Goal: Task Accomplishment & Management: Manage account settings

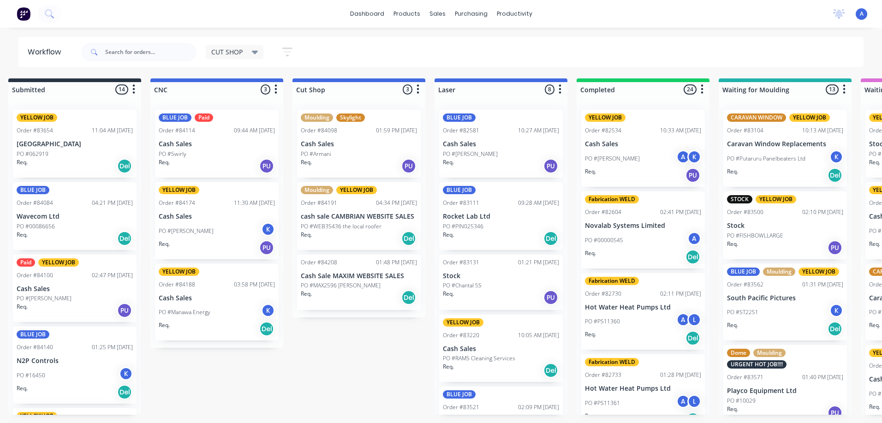
scroll to position [0, 12]
click at [354, 235] on div "Req. Del" at bounding box center [358, 239] width 116 height 16
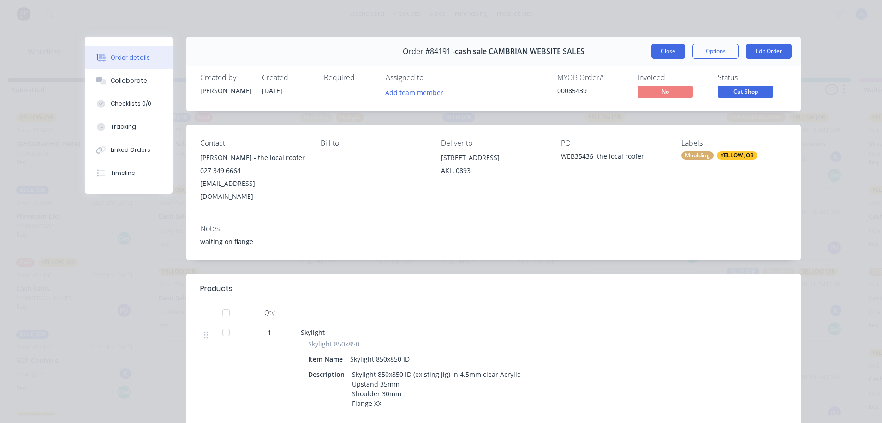
click at [663, 53] on button "Close" at bounding box center [669, 51] width 34 height 15
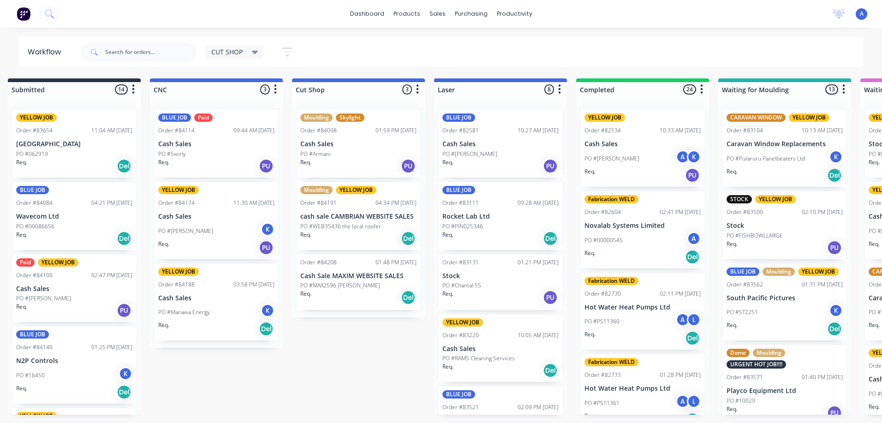
click at [367, 298] on div "Req. Del" at bounding box center [358, 298] width 116 height 16
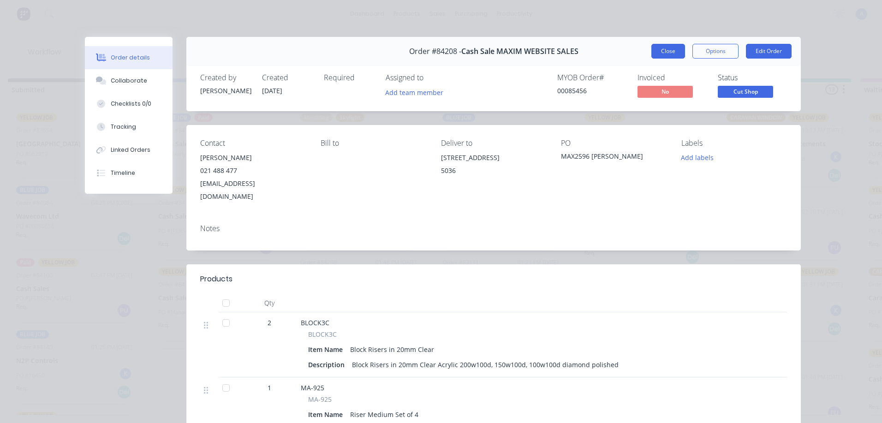
click at [667, 57] on button "Close" at bounding box center [669, 51] width 34 height 15
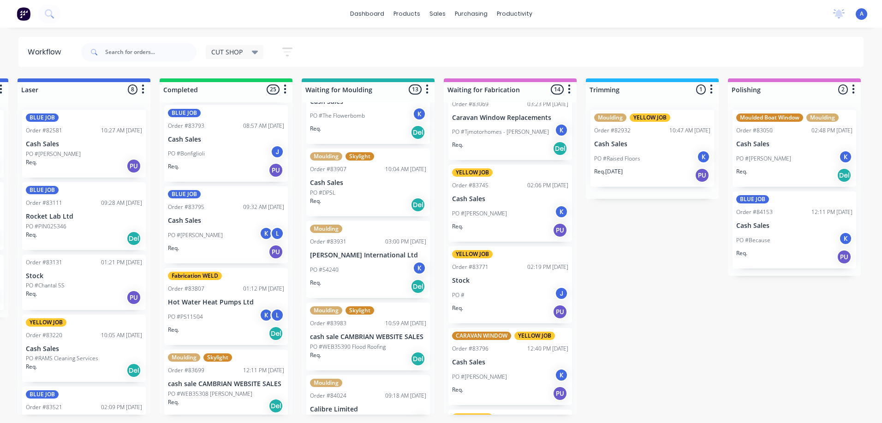
scroll to position [934, 0]
click at [198, 387] on p "cash sale CAMBRIAN WEBSITE SALES" at bounding box center [226, 384] width 116 height 8
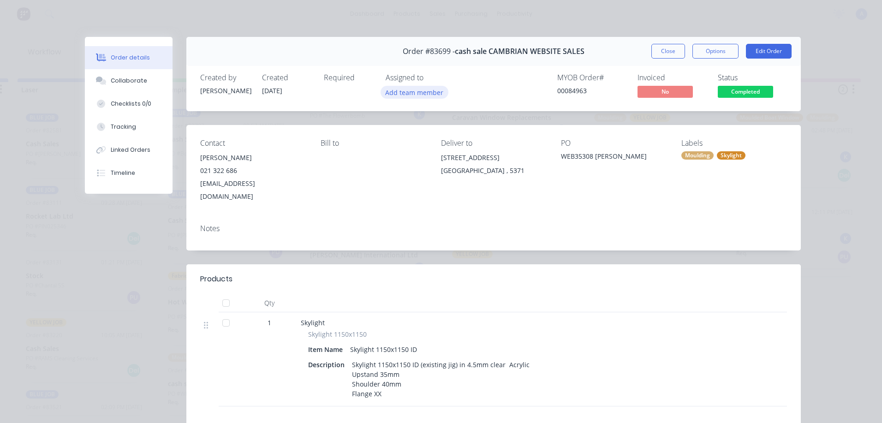
click at [414, 91] on button "Add team member" at bounding box center [415, 92] width 68 height 12
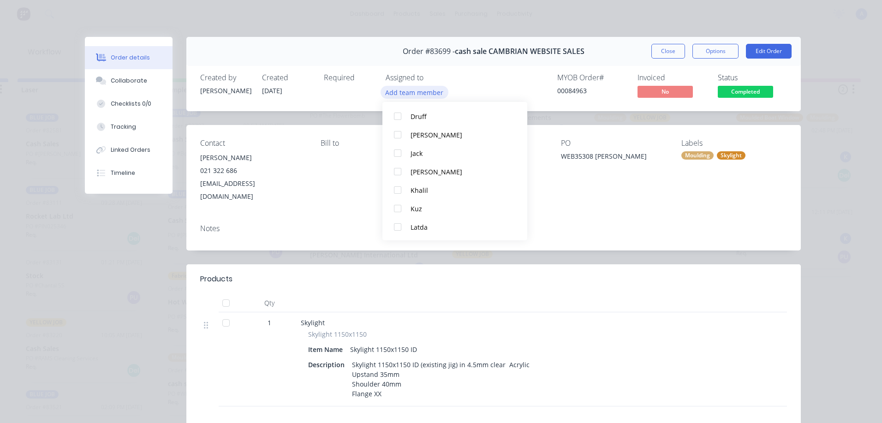
scroll to position [91, 0]
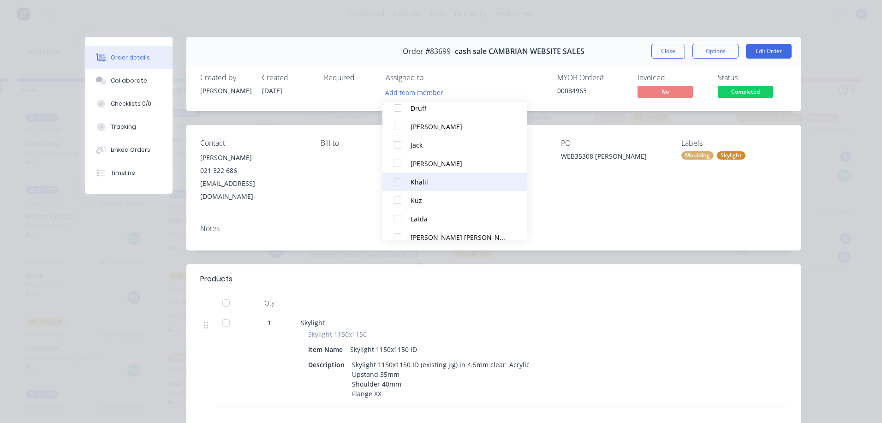
click at [423, 188] on button "Khalil" at bounding box center [455, 182] width 145 height 18
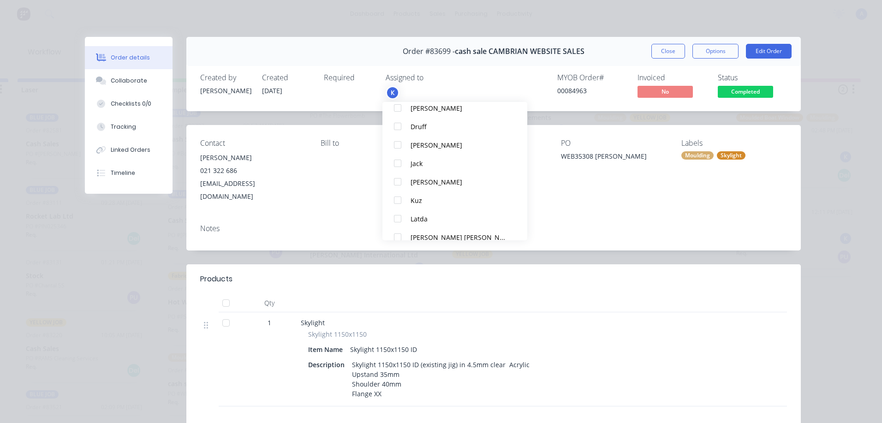
scroll to position [0, 0]
click at [673, 55] on button "Close" at bounding box center [669, 51] width 34 height 15
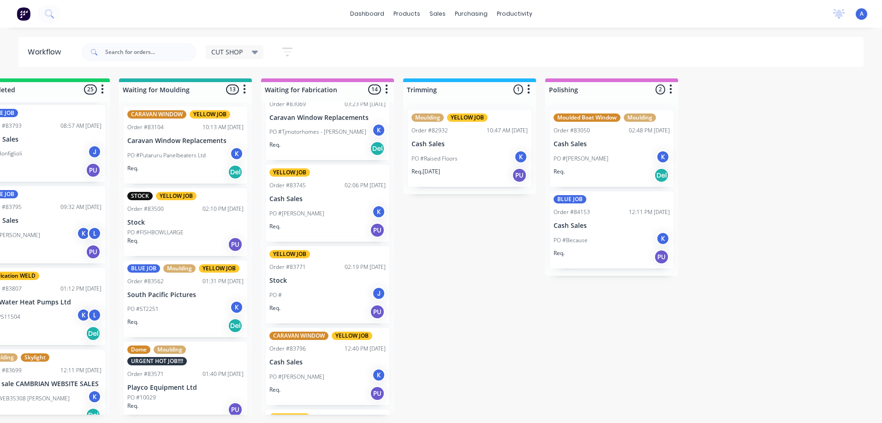
scroll to position [0, 610]
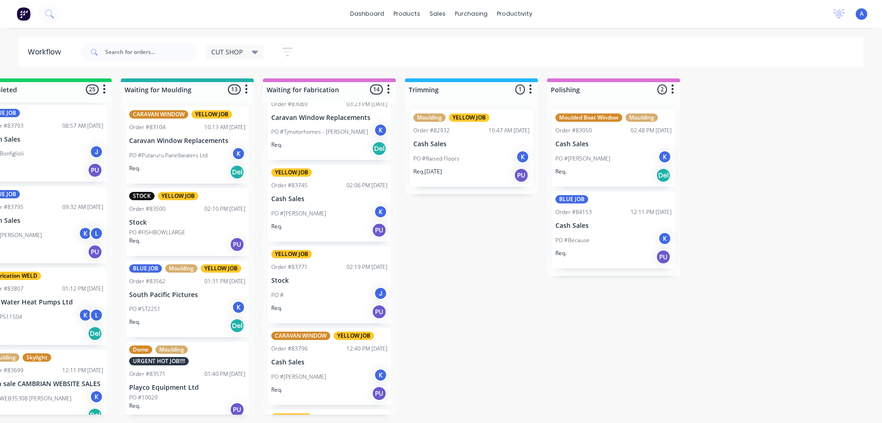
click at [585, 155] on p "PO #[PERSON_NAME]" at bounding box center [583, 159] width 55 height 8
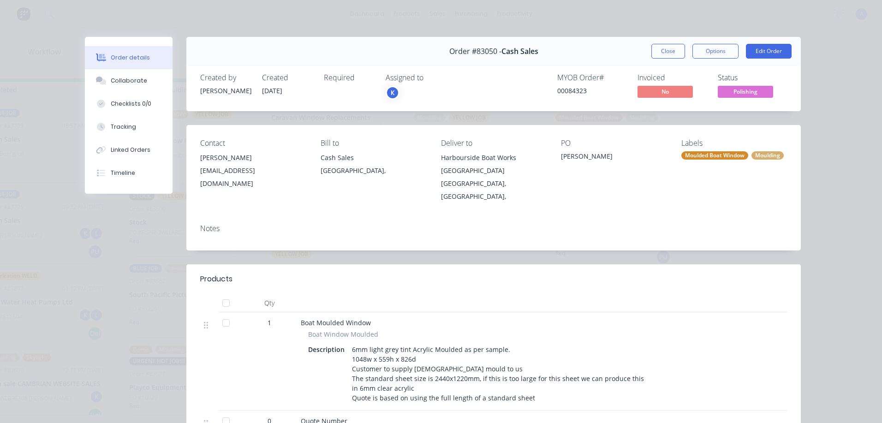
click at [394, 89] on div "K" at bounding box center [393, 93] width 14 height 14
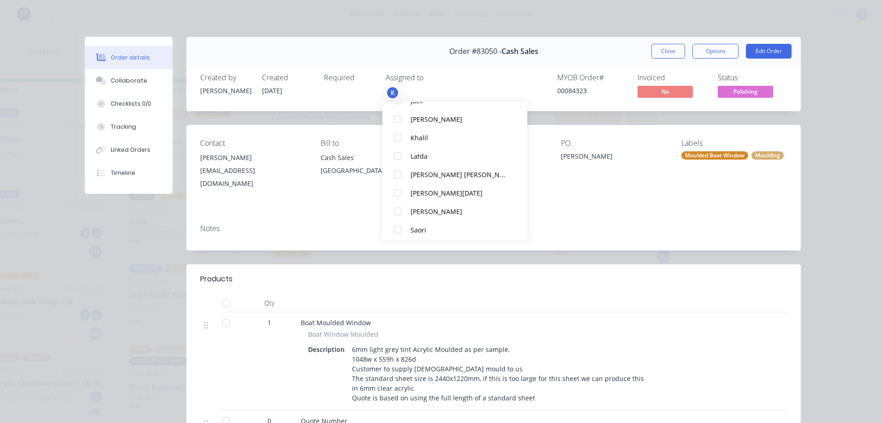
scroll to position [157, 0]
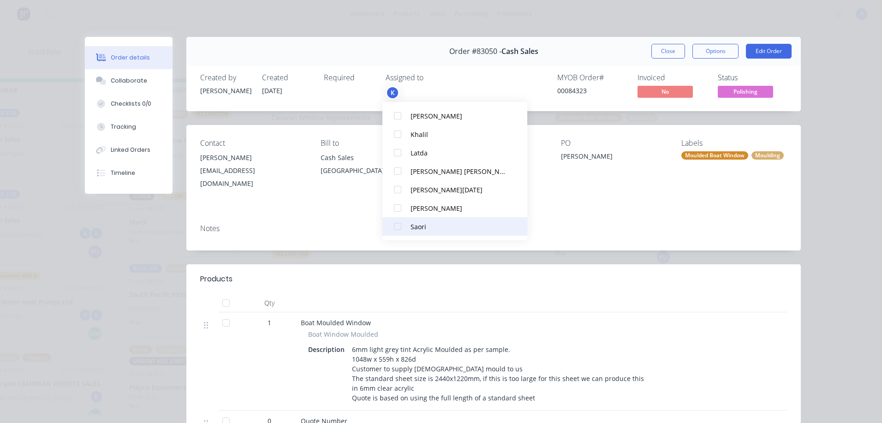
click at [406, 230] on div at bounding box center [398, 226] width 18 height 18
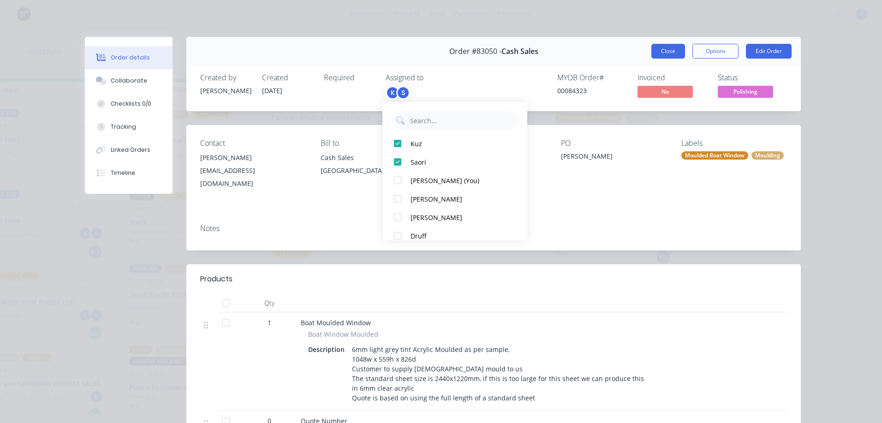
click at [657, 55] on button "Close" at bounding box center [669, 51] width 34 height 15
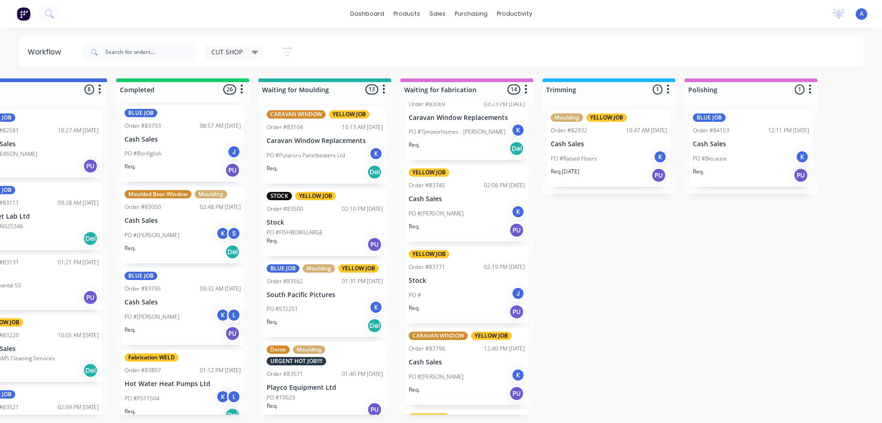
scroll to position [0, 472]
click at [724, 140] on p "Cash Sales" at bounding box center [751, 144] width 116 height 8
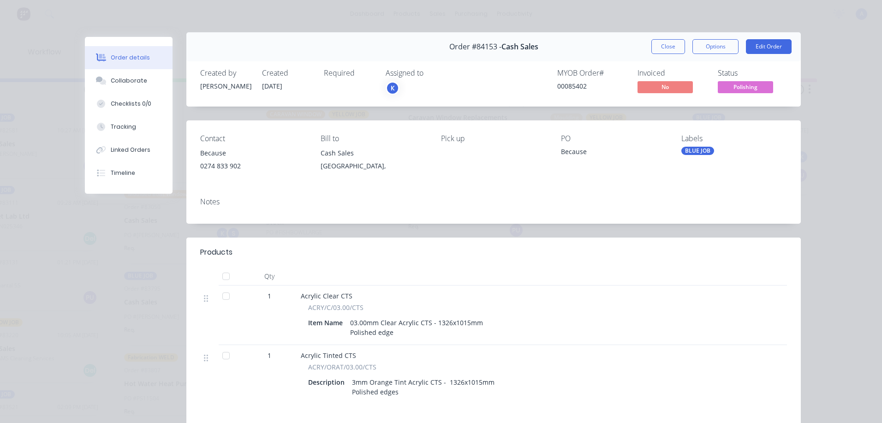
scroll to position [0, 0]
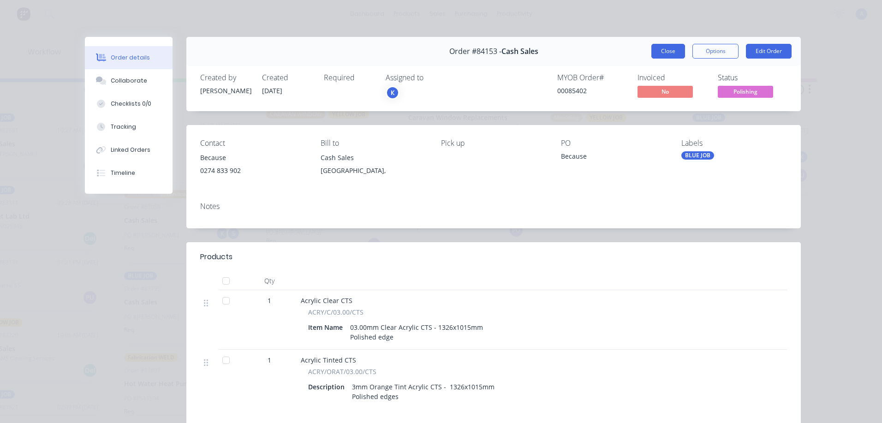
click at [658, 50] on button "Close" at bounding box center [669, 51] width 34 height 15
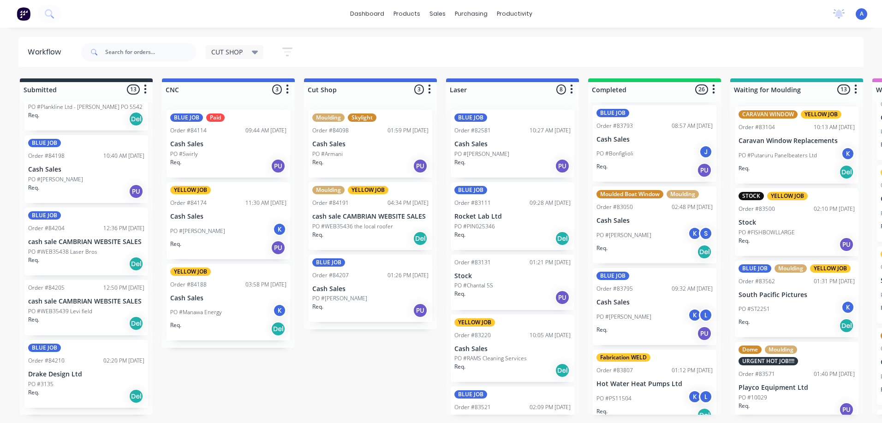
click at [78, 331] on div "Req. Del" at bounding box center [86, 324] width 116 height 16
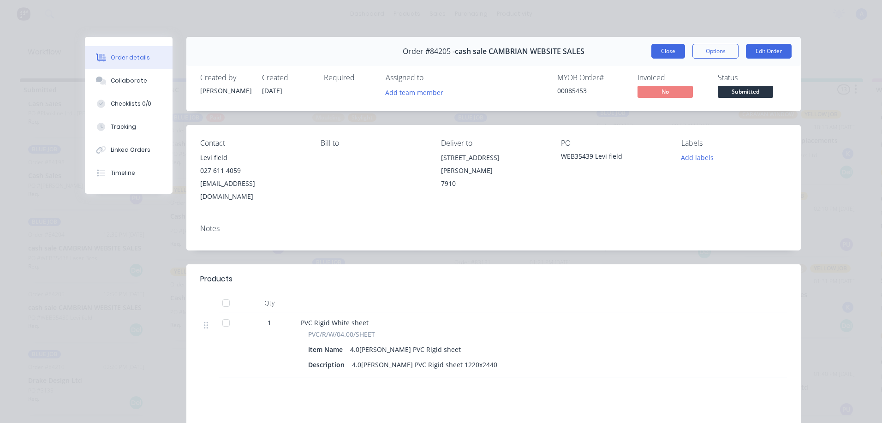
click at [665, 51] on button "Close" at bounding box center [669, 51] width 34 height 15
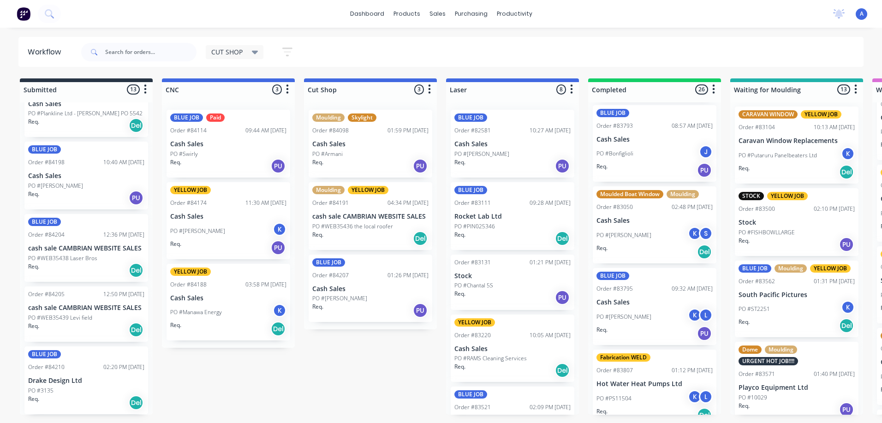
click at [98, 379] on p "Drake Design Ltd" at bounding box center [86, 381] width 116 height 8
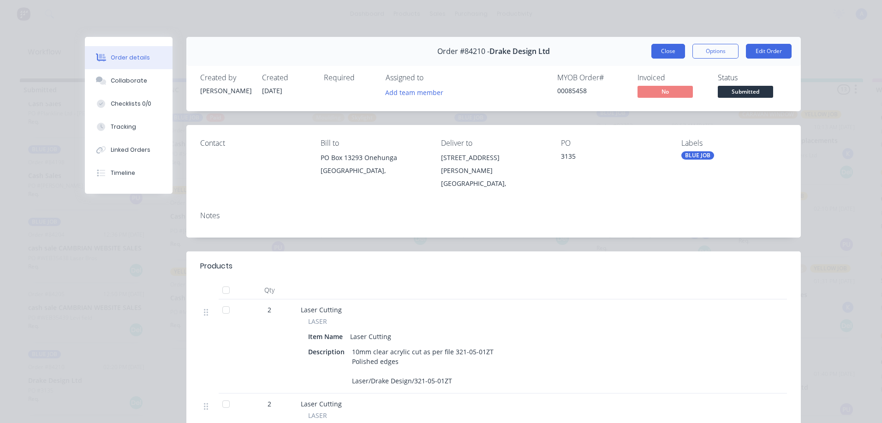
click at [668, 47] on button "Close" at bounding box center [669, 51] width 34 height 15
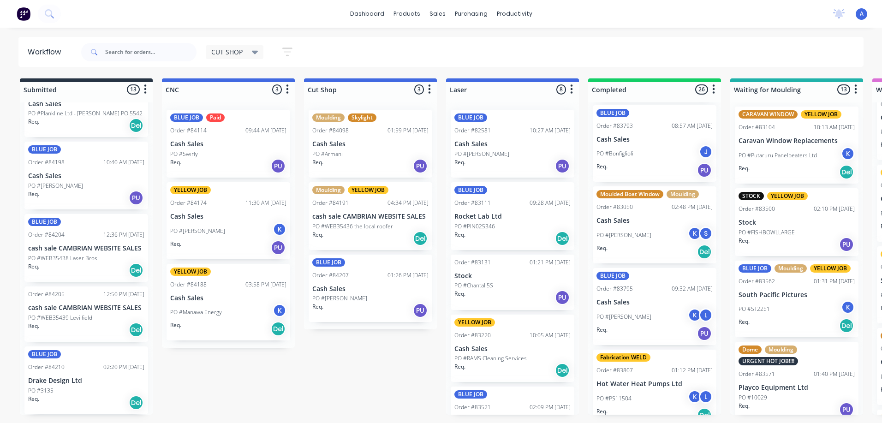
click at [359, 302] on div "PO #[PERSON_NAME]" at bounding box center [370, 298] width 116 height 8
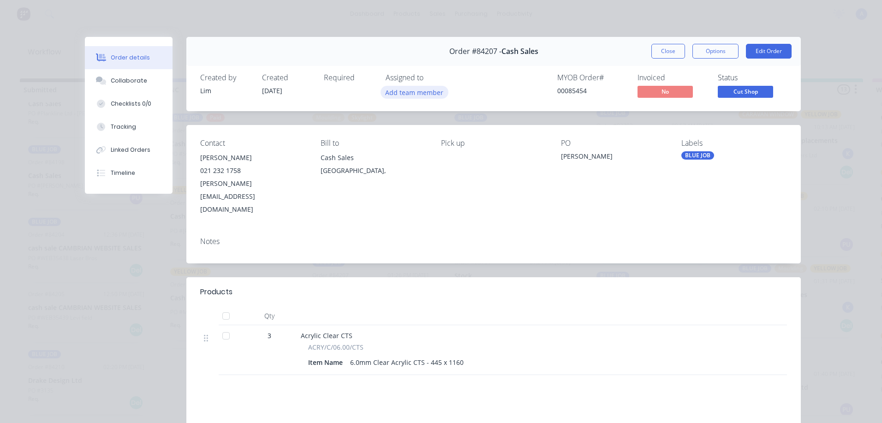
click at [418, 96] on button "Add team member" at bounding box center [415, 92] width 68 height 12
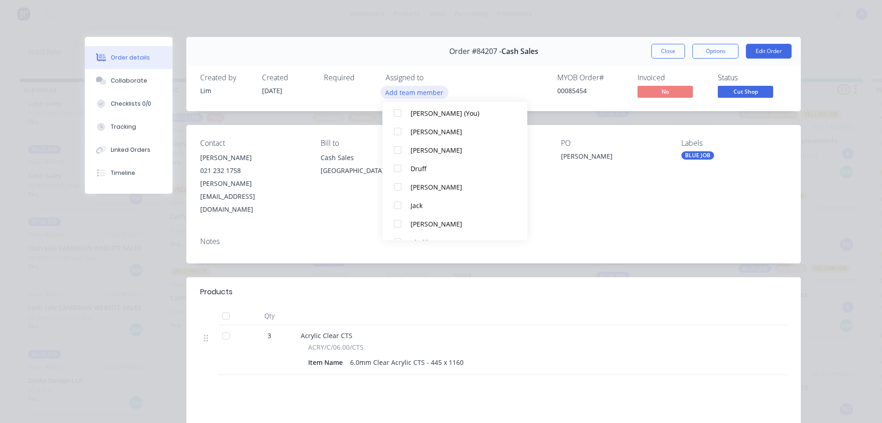
scroll to position [54, 0]
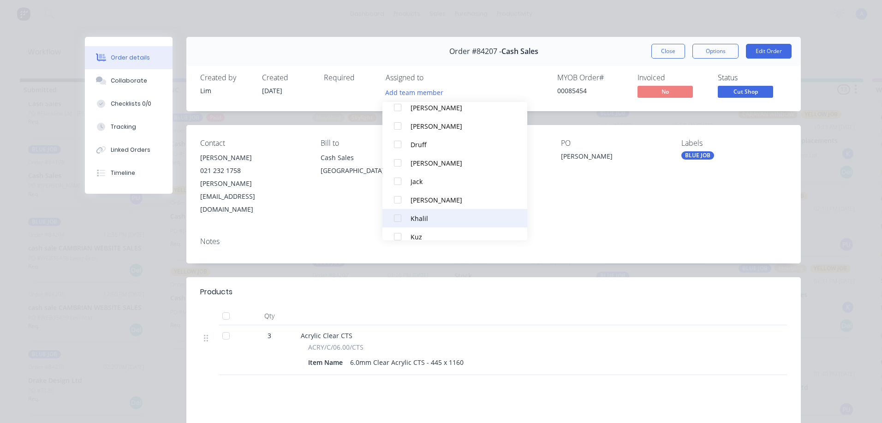
click at [424, 220] on div "Khalil" at bounding box center [459, 219] width 97 height 10
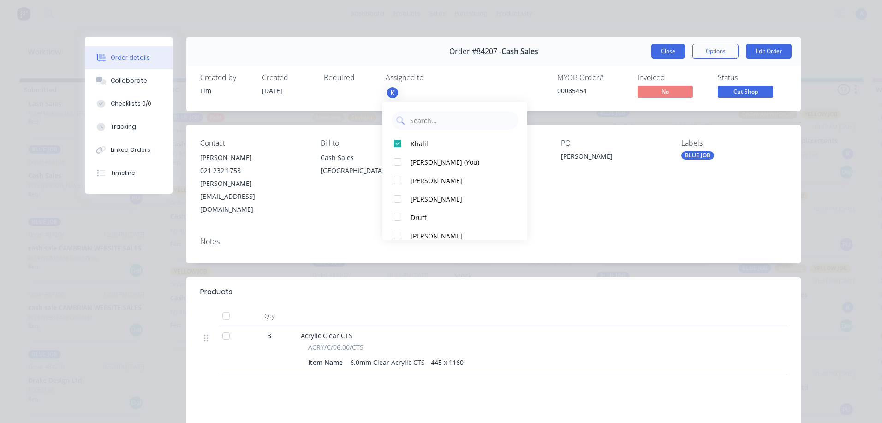
click at [668, 54] on button "Close" at bounding box center [669, 51] width 34 height 15
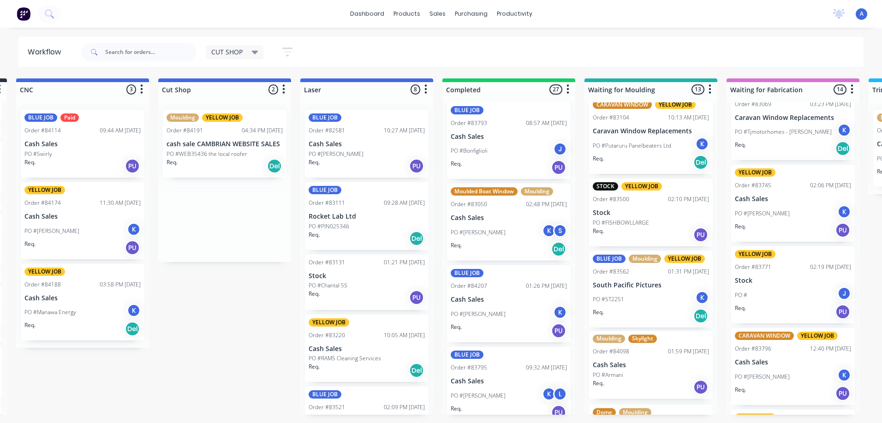
scroll to position [14, 0]
click at [651, 379] on div "PO #Armani" at bounding box center [651, 375] width 116 height 8
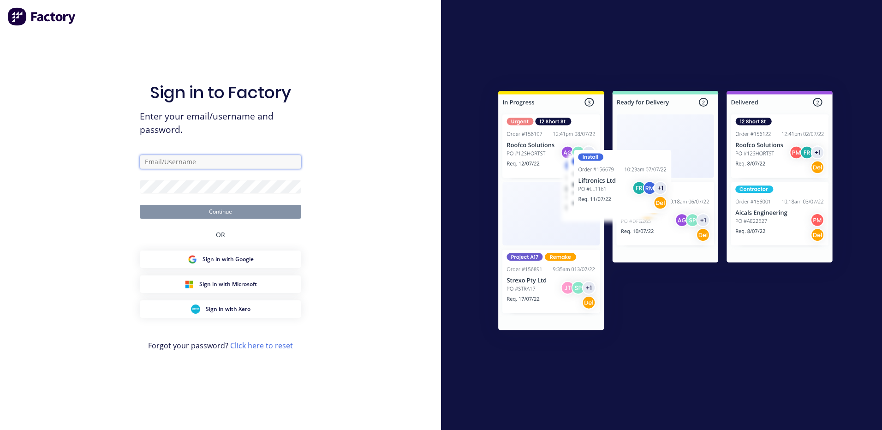
type input "[EMAIL_ADDRESS][DOMAIN_NAME]"
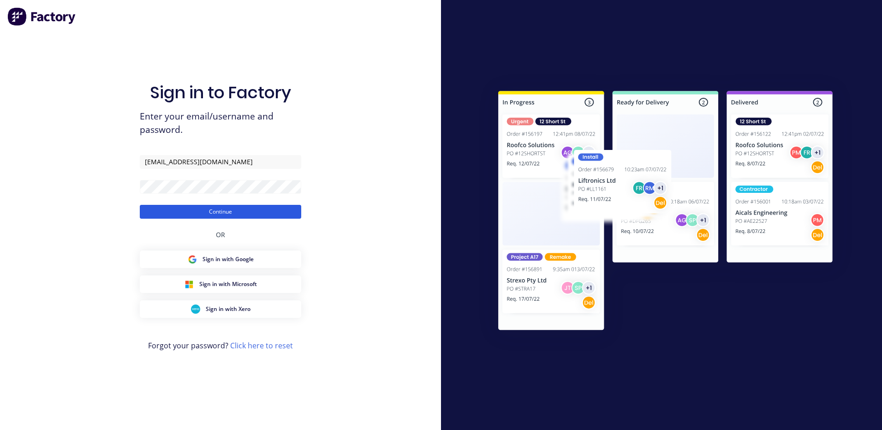
click at [247, 218] on button "Continue" at bounding box center [220, 212] width 161 height 14
